Goal: Task Accomplishment & Management: Complete application form

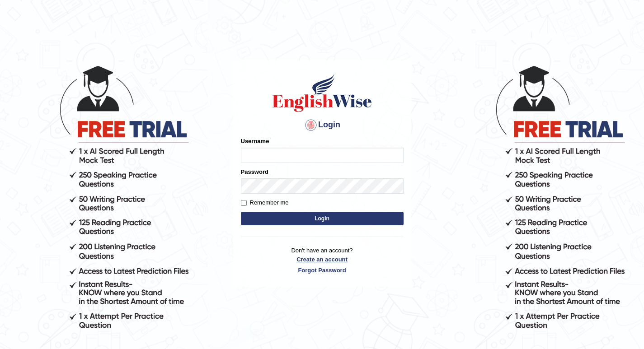
click at [327, 259] on p "Don't have an account? Create an account Forgot Password" at bounding box center [322, 260] width 163 height 28
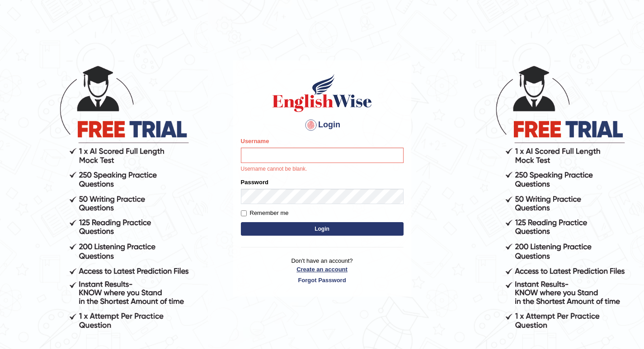
click at [315, 270] on link "Create an account" at bounding box center [322, 269] width 163 height 9
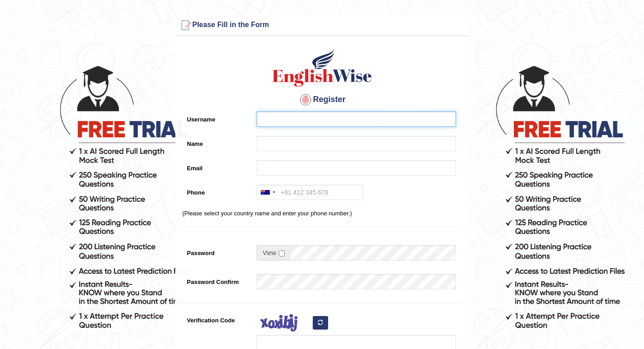
click at [330, 124] on input "Username" at bounding box center [356, 119] width 199 height 15
type input "AMAN"
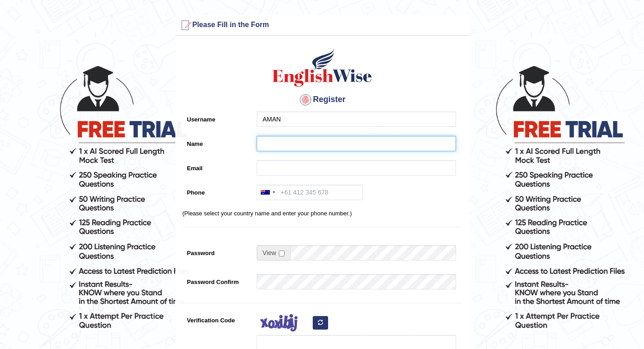
click at [260, 149] on input "Name" at bounding box center [356, 143] width 199 height 15
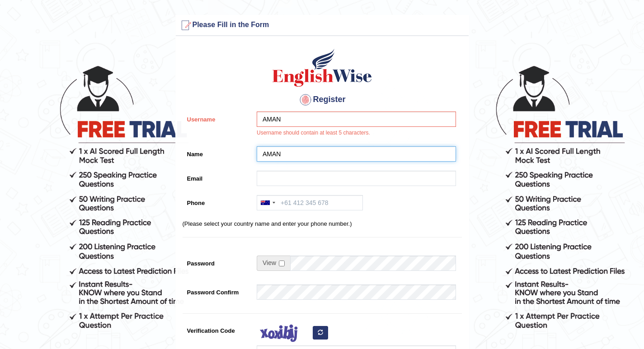
type input "AMAN"
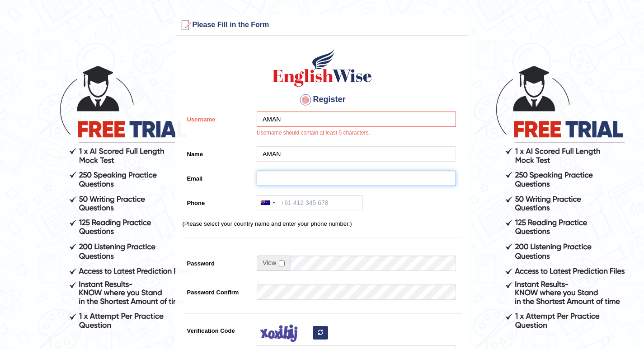
click at [348, 171] on input "Email" at bounding box center [356, 178] width 199 height 15
type input "D"
type input "[EMAIL_ADDRESS][DOMAIN_NAME]"
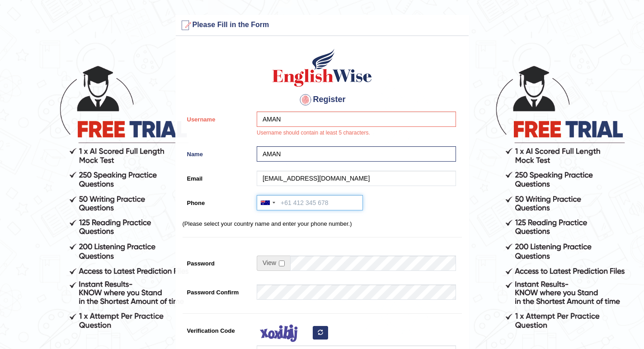
click at [291, 205] on input "Phone" at bounding box center [310, 202] width 106 height 15
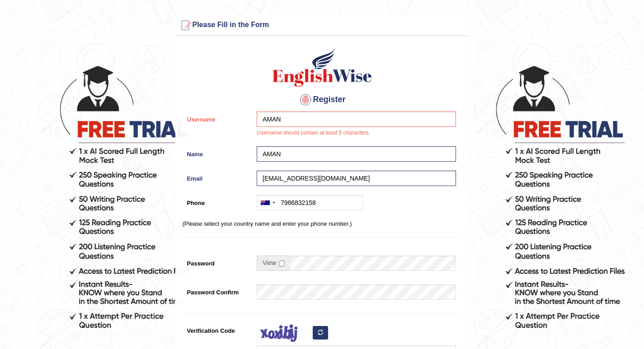
click at [254, 227] on p "(Please select your country name and enter your phone number.)" at bounding box center [322, 224] width 279 height 9
click at [263, 203] on div at bounding box center [265, 203] width 9 height 5
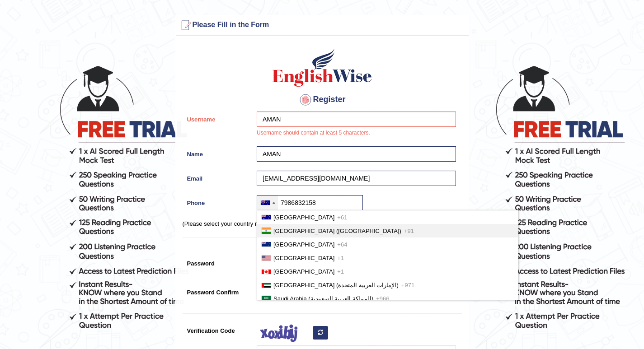
click at [272, 232] on li "India (भारत) +91" at bounding box center [387, 231] width 261 height 14
type input "+917986832158"
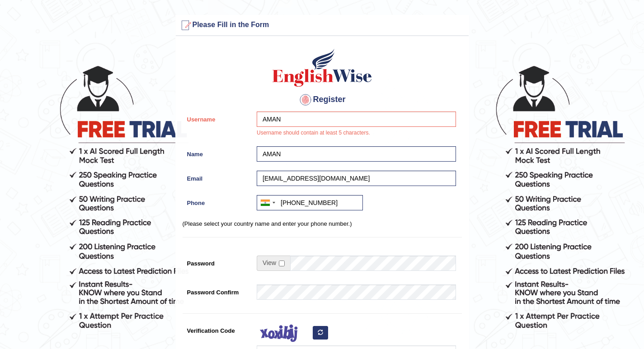
click at [286, 266] on span at bounding box center [273, 263] width 33 height 15
click at [281, 265] on input "checkbox" at bounding box center [282, 264] width 6 height 6
checkbox input "true"
click at [312, 262] on input "Password" at bounding box center [373, 263] width 166 height 15
type input "12345678"
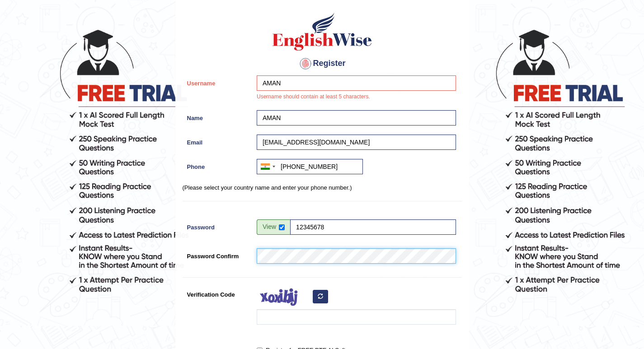
scroll to position [90, 0]
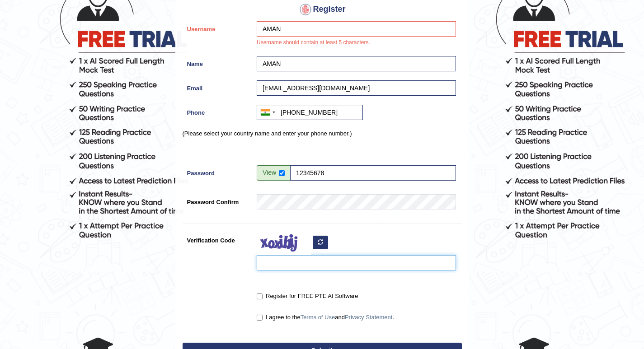
drag, startPoint x: 324, startPoint y: 263, endPoint x: 336, endPoint y: 277, distance: 17.9
click at [336, 277] on div "Register Username AMAN Username should contain at least 5 characters. Name AMAN…" at bounding box center [322, 144] width 293 height 388
click at [295, 266] on input "Verification Code" at bounding box center [356, 262] width 199 height 15
drag, startPoint x: 294, startPoint y: 267, endPoint x: 376, endPoint y: 265, distance: 82.3
click at [376, 266] on input "Verification Code" at bounding box center [356, 262] width 199 height 15
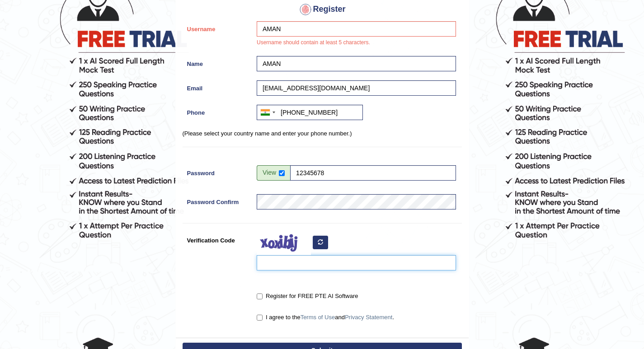
click at [376, 263] on input "Verification Code" at bounding box center [356, 262] width 199 height 15
type input "i"
type input "IAPiIXUS"
click at [272, 297] on label "Register for FREE PTE AI Software" at bounding box center [307, 296] width 101 height 9
click at [263, 297] on input "Register for FREE PTE AI Software" at bounding box center [260, 297] width 6 height 6
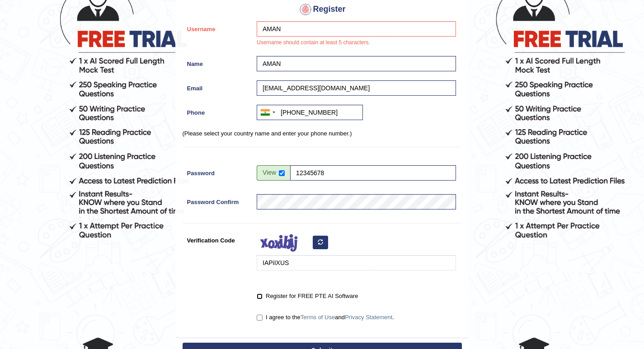
checkbox input "true"
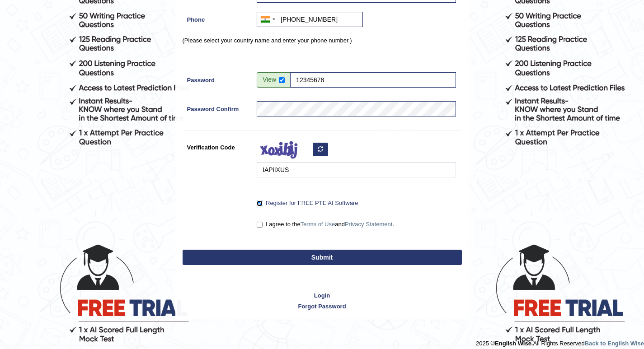
scroll to position [191, 0]
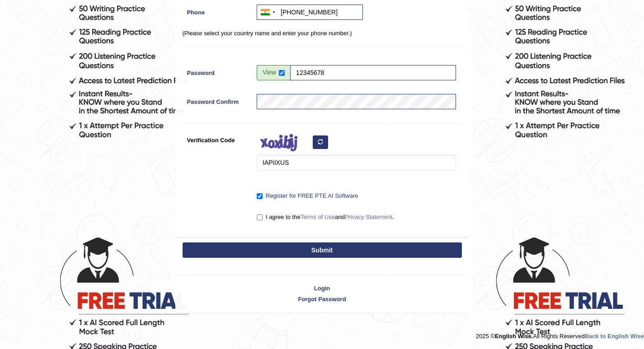
click at [294, 213] on label "I agree to the Terms of Use and Privacy Statement ." at bounding box center [325, 217] width 137 height 9
click at [263, 215] on input "I agree to the Terms of Use and Privacy Statement ." at bounding box center [260, 218] width 6 height 6
checkbox input "true"
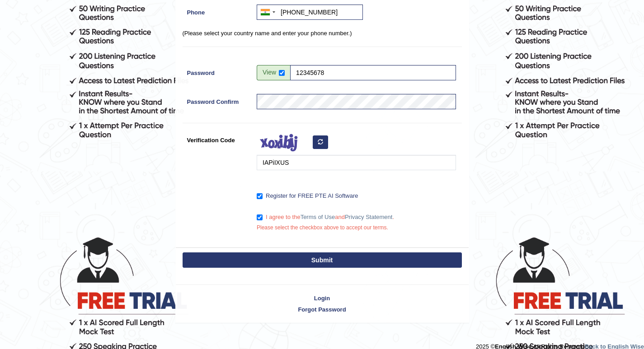
click at [281, 261] on button "Submit" at bounding box center [322, 260] width 279 height 15
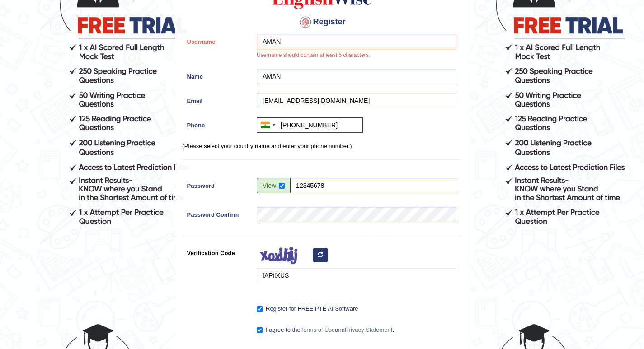
scroll to position [0, 0]
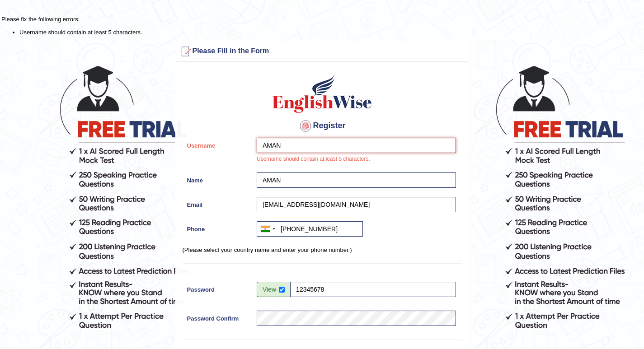
click at [311, 144] on input "AMAN" at bounding box center [356, 145] width 199 height 15
type input "A"
type input "Amanpreet kaur"
click at [287, 177] on input "AMAN" at bounding box center [356, 180] width 199 height 15
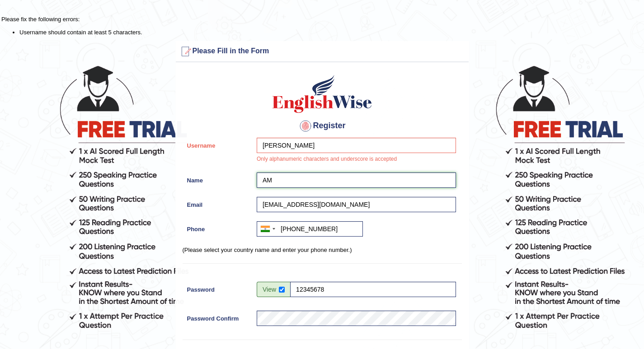
type input "A"
type input "Aman"
click at [339, 146] on input "Amanpreet kaur" at bounding box center [356, 145] width 199 height 15
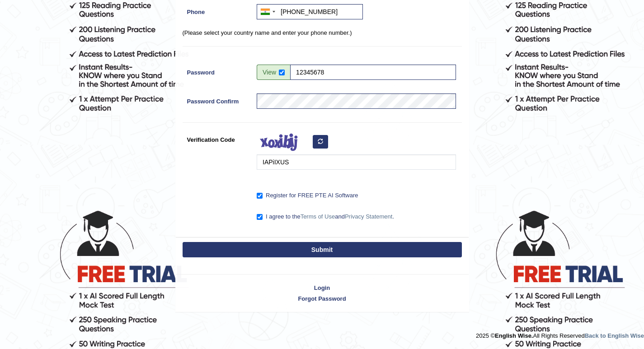
click at [243, 239] on div "Submit" at bounding box center [322, 250] width 293 height 27
click at [238, 244] on button "Submit" at bounding box center [322, 249] width 279 height 15
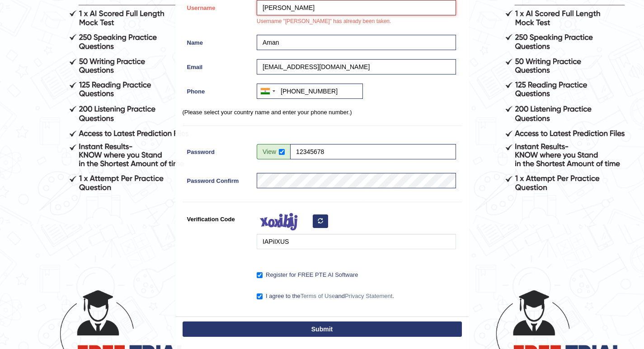
click at [308, 5] on input "Amanpreet" at bounding box center [356, 7] width 199 height 15
click at [367, 323] on button "Submit" at bounding box center [322, 329] width 279 height 15
click at [326, 327] on button "Submit" at bounding box center [322, 329] width 279 height 15
click at [326, 324] on button "Submit" at bounding box center [322, 329] width 279 height 15
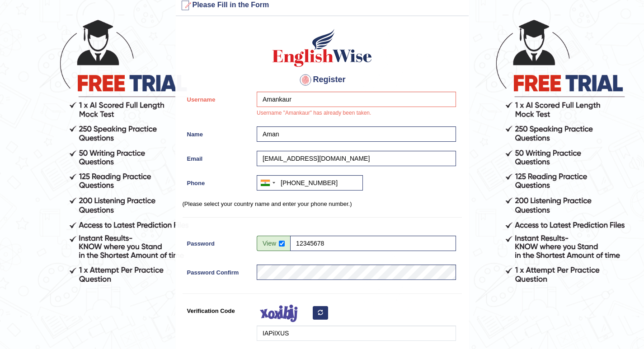
scroll to position [45, 0]
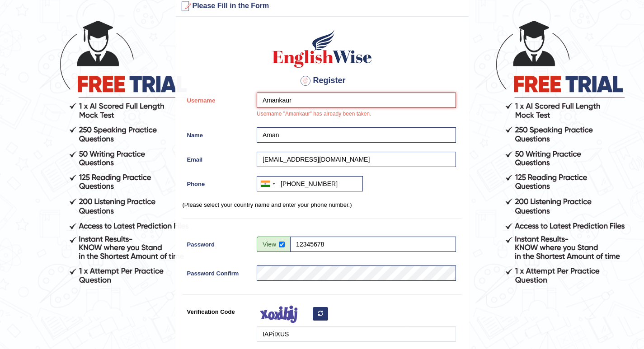
drag, startPoint x: 302, startPoint y: 102, endPoint x: 297, endPoint y: 115, distance: 13.9
click at [294, 114] on div "Amankaur Username "Amankaur" has already been taken." at bounding box center [354, 108] width 204 height 30
type input "A"
type input "upinder"
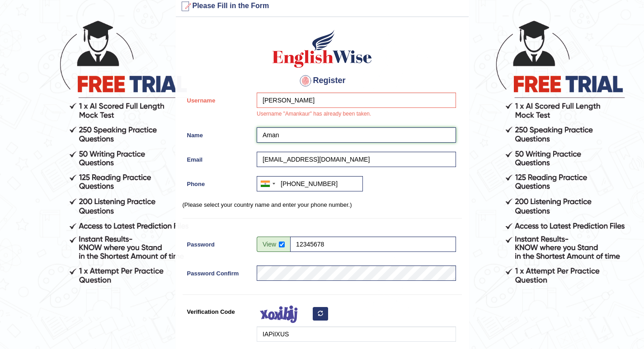
drag, startPoint x: 290, startPoint y: 136, endPoint x: 305, endPoint y: 134, distance: 15.2
click at [304, 134] on input "Aman" at bounding box center [356, 134] width 199 height 15
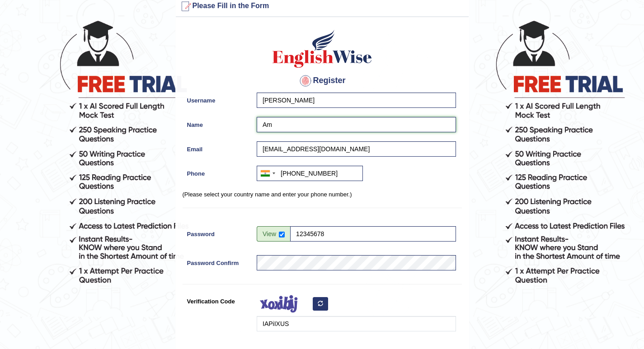
type input "A"
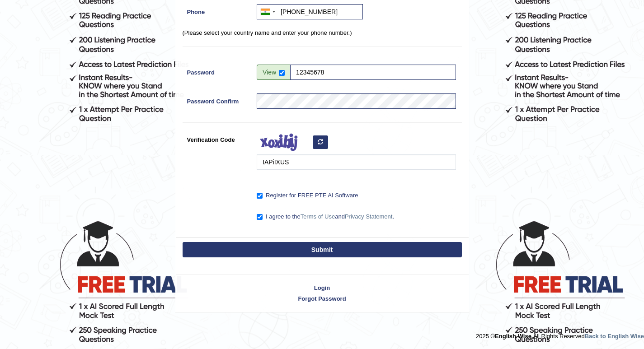
type input "upinder"
click at [268, 243] on button "Submit" at bounding box center [322, 249] width 279 height 15
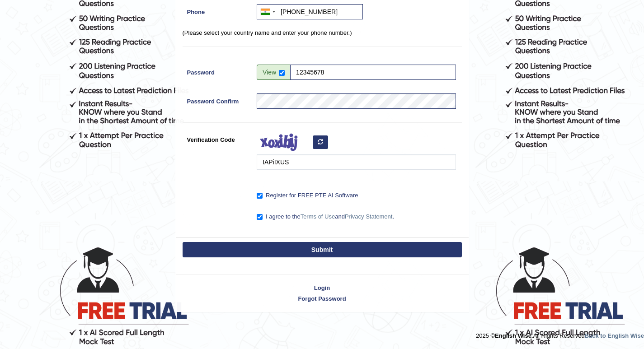
scroll to position [181, 0]
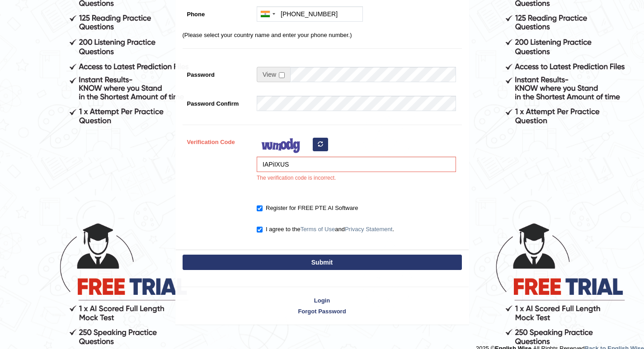
scroll to position [217, 0]
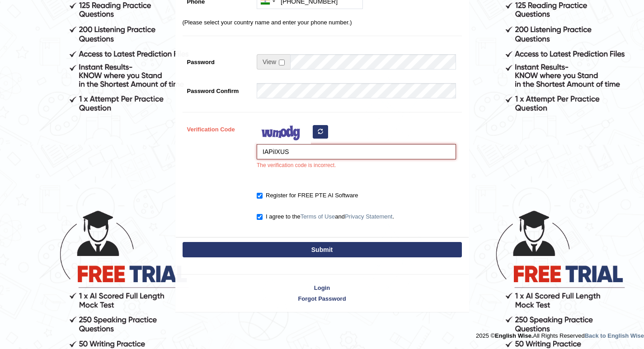
drag, startPoint x: 304, startPoint y: 148, endPoint x: 300, endPoint y: 146, distance: 4.9
click at [301, 150] on input "IAPiIXUS" at bounding box center [356, 151] width 199 height 15
type input "I"
click at [286, 155] on input "IKpi" at bounding box center [356, 151] width 199 height 15
type input "IKpiXUS"
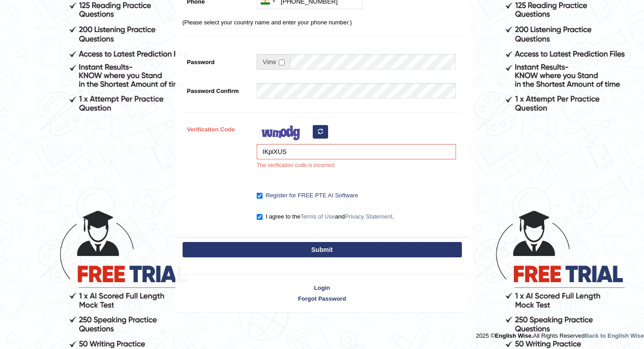
click at [299, 250] on button "Submit" at bounding box center [322, 249] width 279 height 15
type input "[PHONE_NUMBER]"
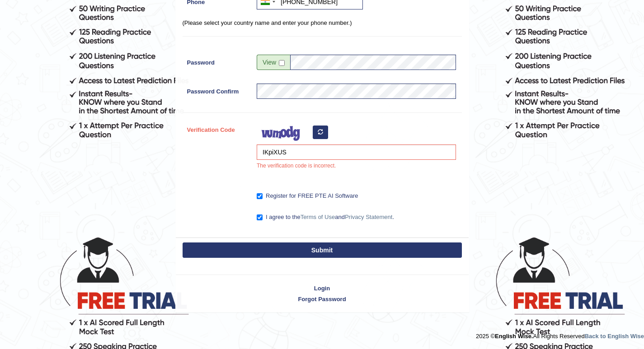
scroll to position [191, 0]
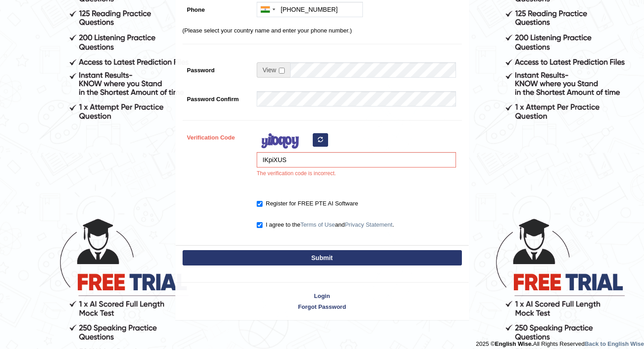
scroll to position [217, 0]
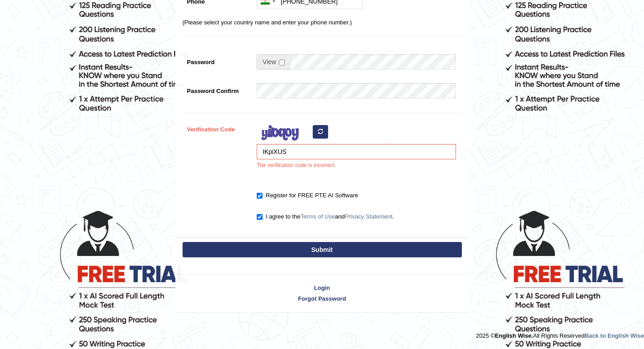
click at [320, 129] on icon "button" at bounding box center [320, 131] width 5 height 5
drag, startPoint x: 310, startPoint y: 151, endPoint x: 284, endPoint y: 152, distance: 25.8
click at [309, 152] on input "IKpiXUS" at bounding box center [356, 151] width 199 height 15
type input "I"
type input "P"
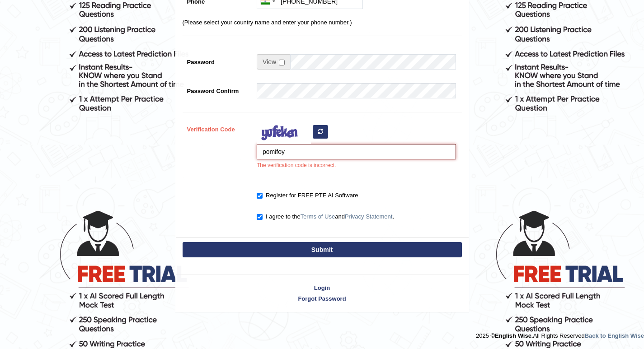
type input "pomifoy"
click at [280, 257] on button "Submit" at bounding box center [322, 249] width 279 height 15
type input "+917986832158"
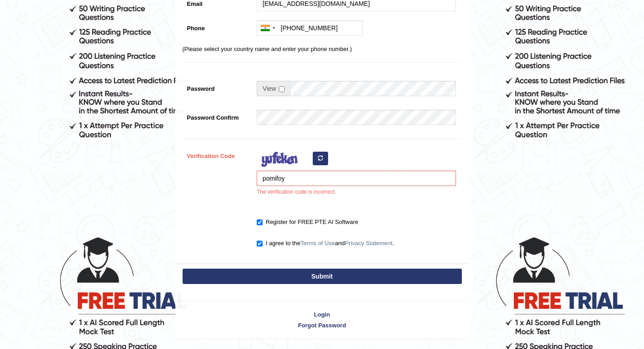
click at [282, 269] on button "Submit" at bounding box center [322, 276] width 279 height 15
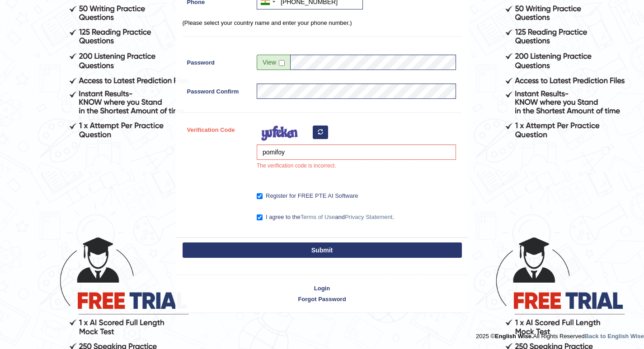
click at [283, 249] on button "Submit" at bounding box center [322, 250] width 279 height 15
drag, startPoint x: 292, startPoint y: 254, endPoint x: 280, endPoint y: 251, distance: 12.7
click at [292, 255] on button "Submit" at bounding box center [322, 250] width 279 height 15
click at [282, 258] on button "Submit" at bounding box center [322, 250] width 279 height 15
click at [282, 255] on button "Submit" at bounding box center [322, 250] width 279 height 15
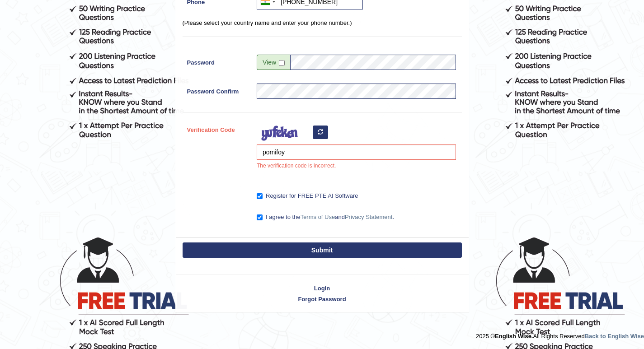
click at [284, 257] on button "Submit" at bounding box center [322, 250] width 279 height 15
click at [295, 289] on form "Please fix the following errors: Please Fill in the Form Register Username upin…" at bounding box center [321, 68] width 641 height 489
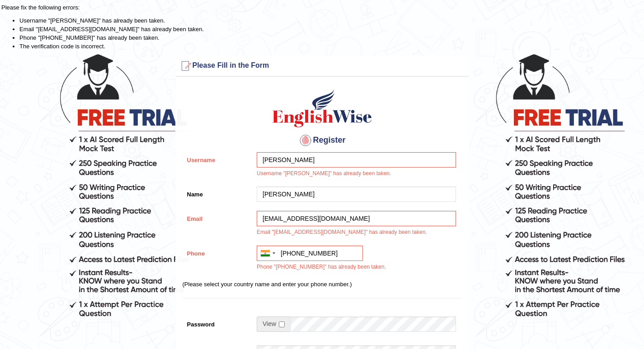
scroll to position [3, 0]
